Goal: Information Seeking & Learning: Learn about a topic

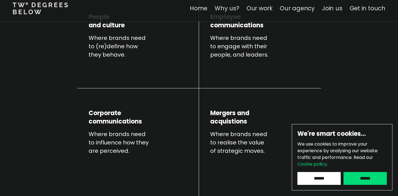
scroll to position [290, 0]
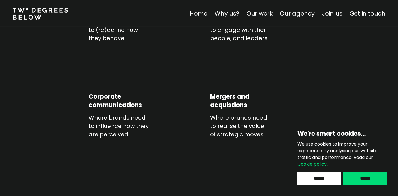
click at [310, 180] on input "******" at bounding box center [318, 178] width 43 height 13
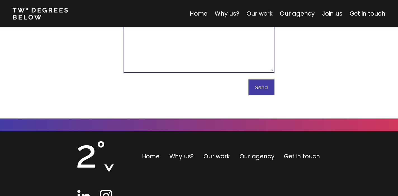
scroll to position [3491, 0]
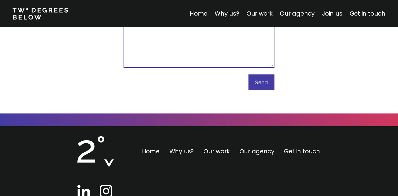
click at [251, 147] on link "Our agency" at bounding box center [256, 151] width 35 height 8
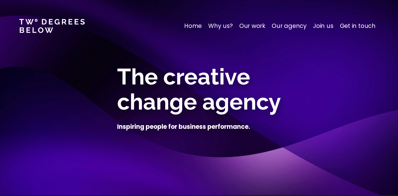
click at [325, 28] on p "Join us" at bounding box center [323, 26] width 20 height 9
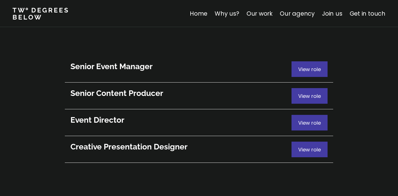
scroll to position [3078, 0]
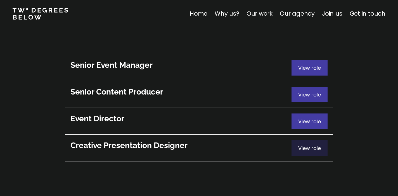
click at [304, 140] on div "View role" at bounding box center [309, 148] width 36 height 16
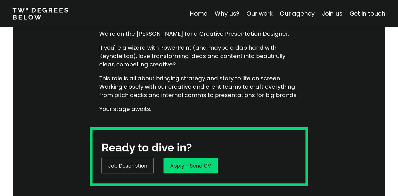
scroll to position [106, 0]
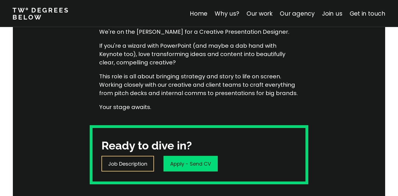
click at [120, 163] on p "Job Description" at bounding box center [127, 164] width 39 height 8
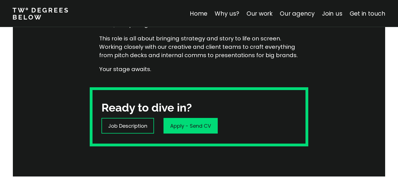
scroll to position [0, 0]
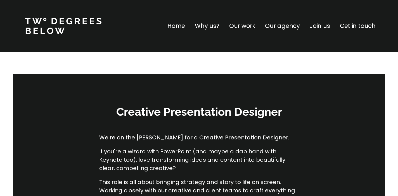
click at [235, 27] on p "Our work" at bounding box center [242, 26] width 26 height 9
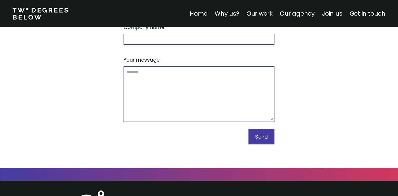
scroll to position [3491, 0]
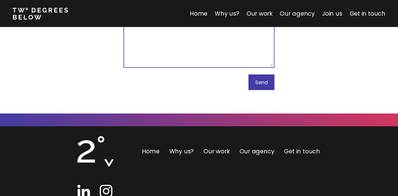
click at [297, 147] on link "Get in touch" at bounding box center [302, 151] width 36 height 8
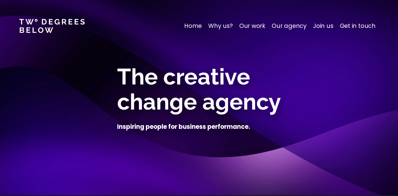
click at [202, 26] on p "Home" at bounding box center [193, 26] width 18 height 9
